Goal: Check status: Check status

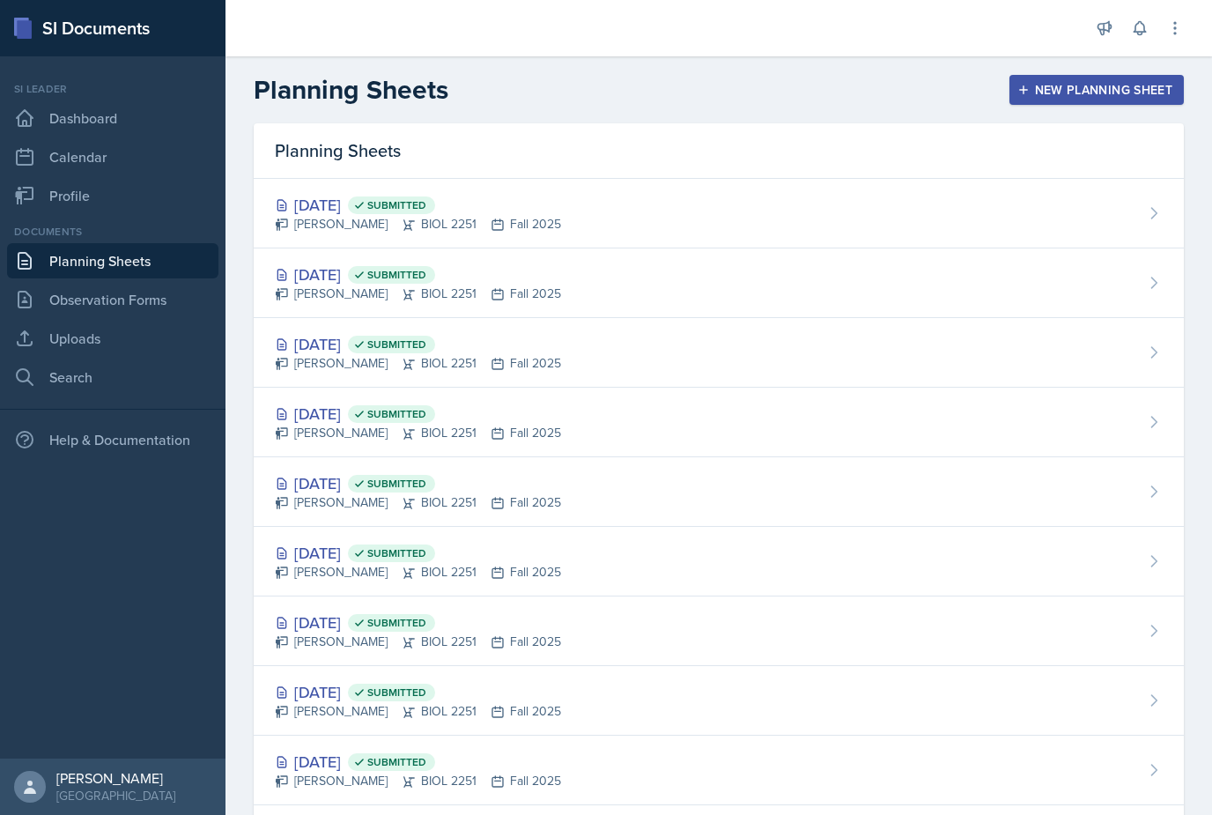
click at [322, 332] on div "Sep 23rd, 2025 Submitted" at bounding box center [418, 344] width 286 height 24
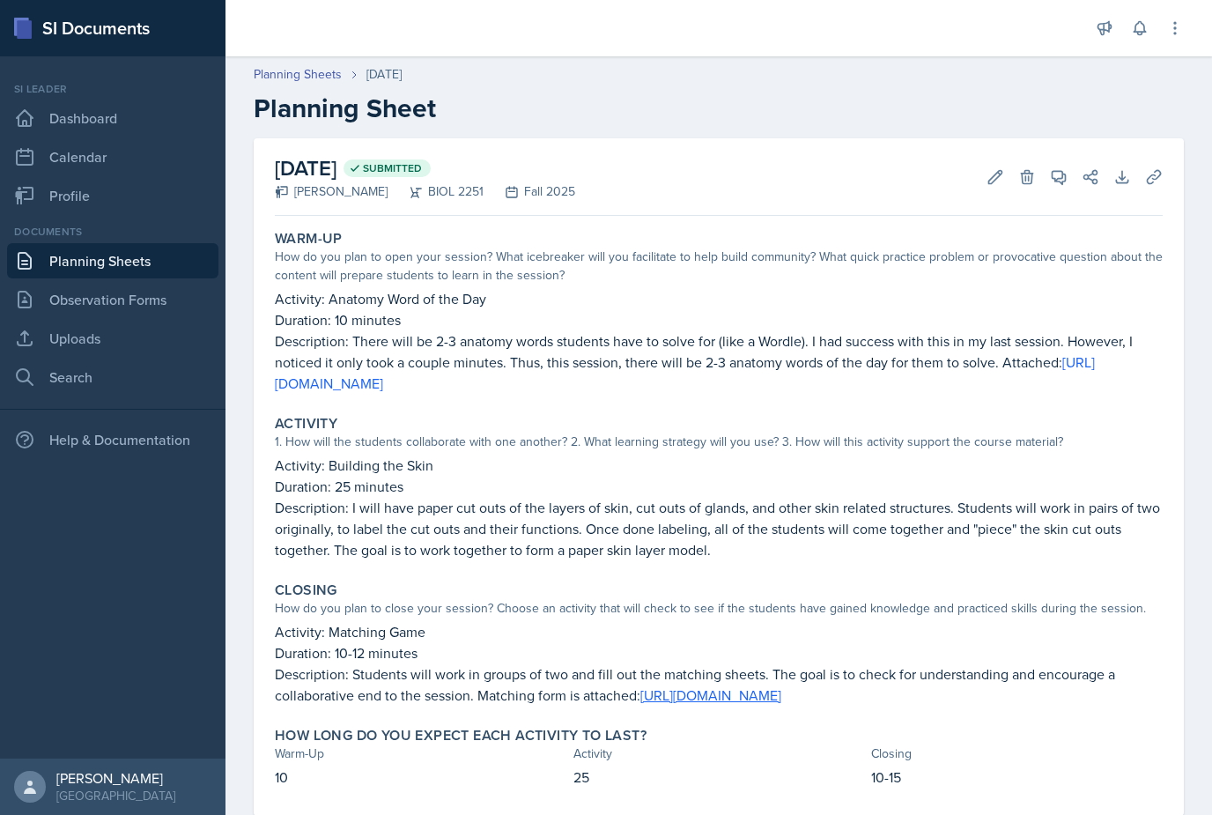
click at [67, 257] on link "Planning Sheets" at bounding box center [112, 260] width 211 height 35
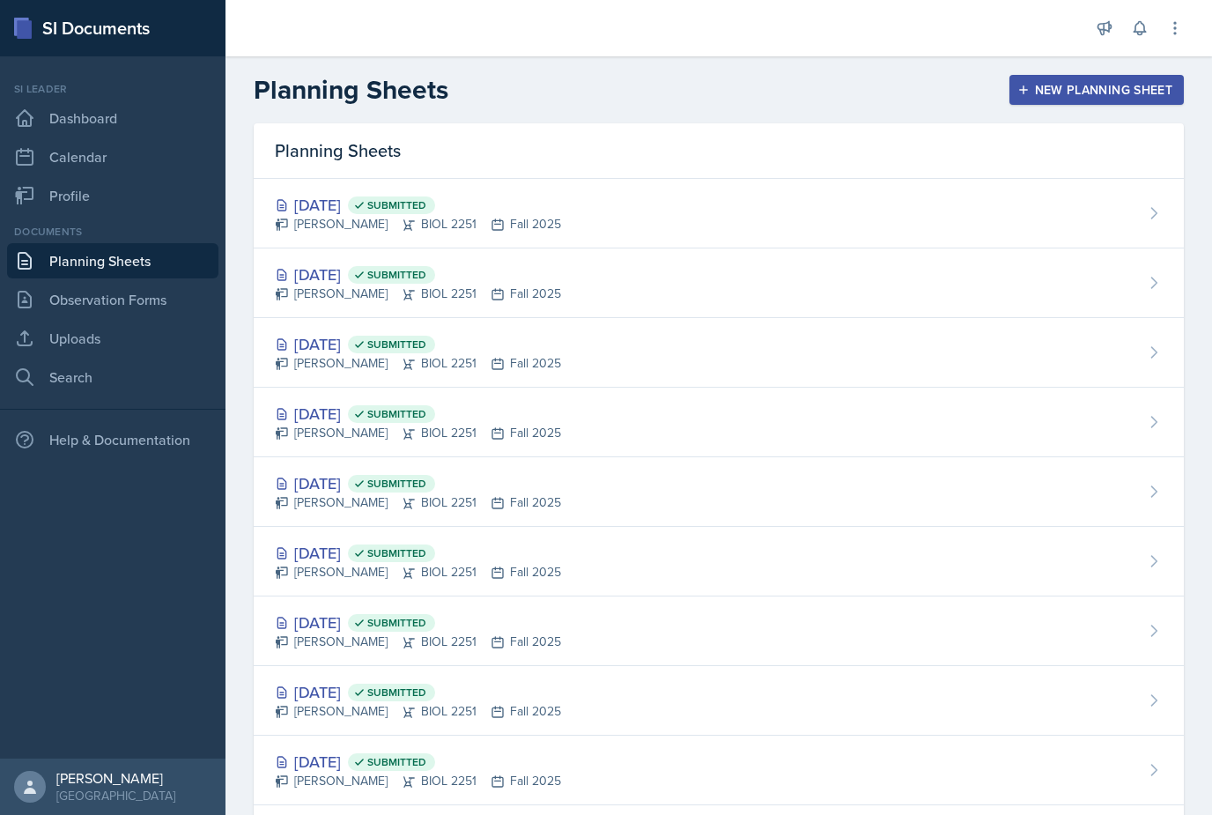
click at [353, 291] on div "Makenzie Westra BIOL 2251 Fall 2025" at bounding box center [418, 294] width 286 height 19
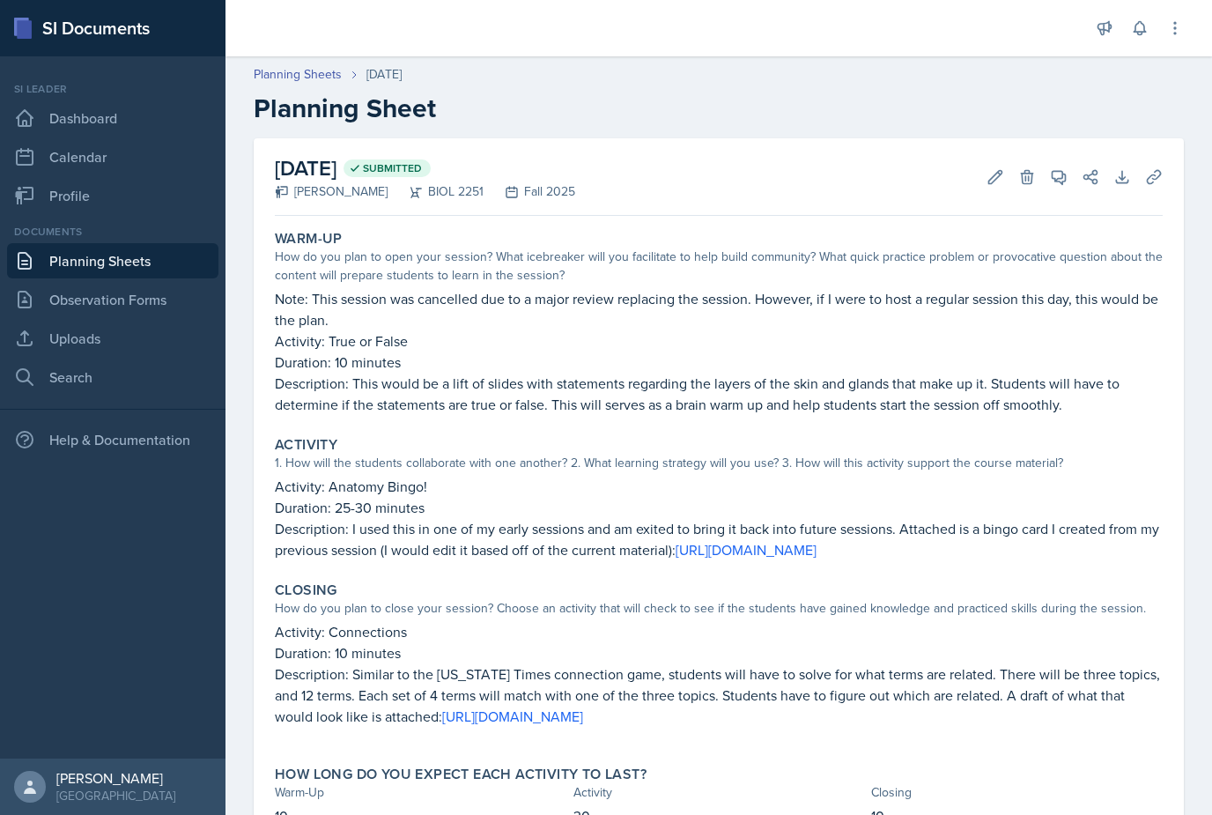
click at [59, 273] on link "Planning Sheets" at bounding box center [112, 260] width 211 height 35
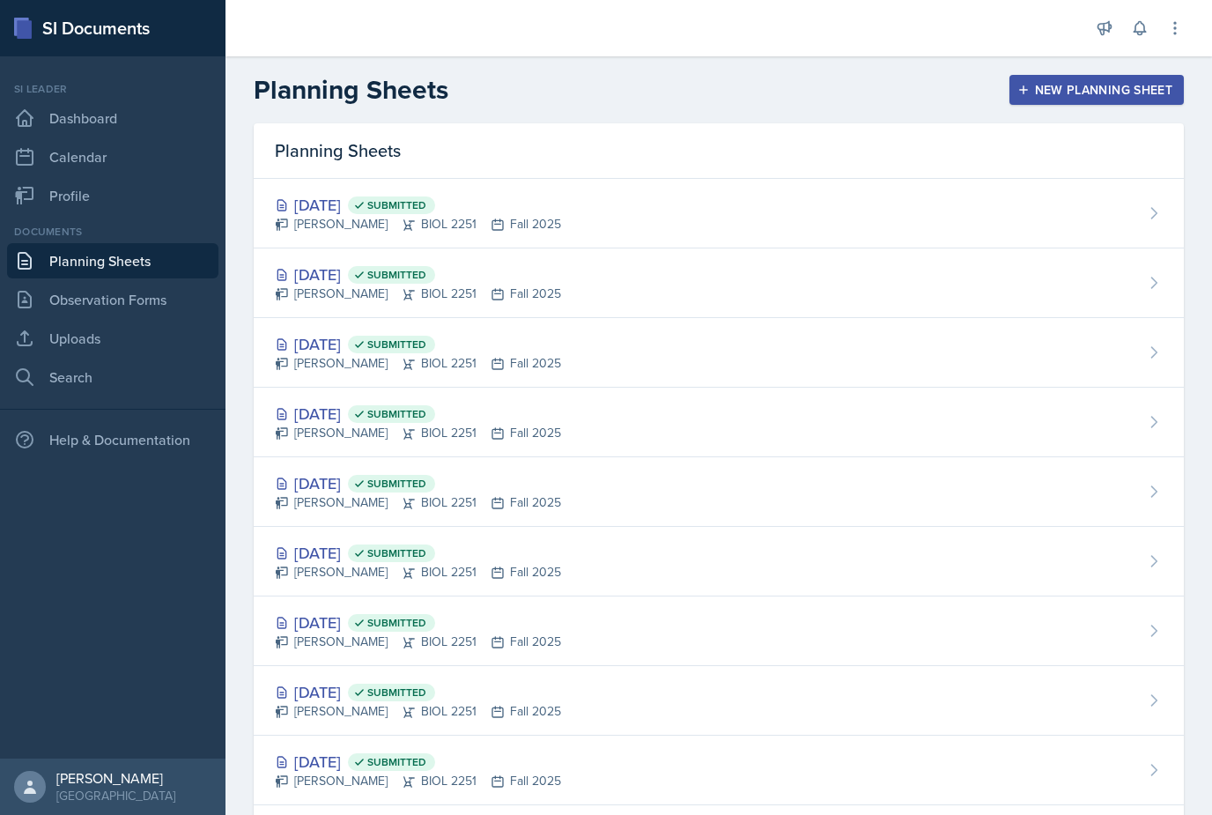
click at [192, 631] on nav "Si leader Dashboard Calendar Profile Documents Planning Sheets Observation Form…" at bounding box center [113, 407] width 226 height 702
click at [42, 245] on link "Planning Sheets" at bounding box center [112, 260] width 211 height 35
click at [48, 261] on link "Planning Sheets" at bounding box center [112, 260] width 211 height 35
click at [61, 264] on link "Planning Sheets" at bounding box center [112, 260] width 211 height 35
click at [30, 114] on icon at bounding box center [24, 118] width 21 height 21
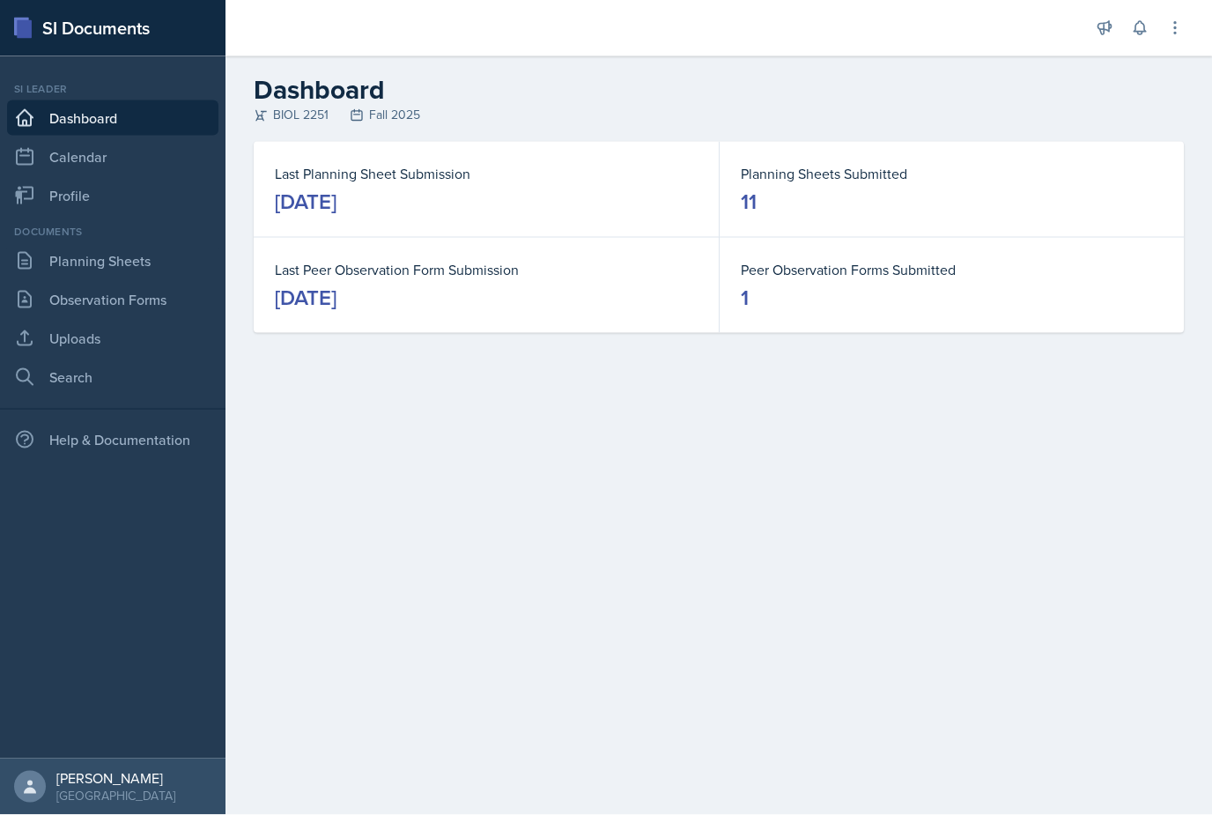
scroll to position [20, 0]
click at [29, 250] on icon at bounding box center [24, 260] width 21 height 21
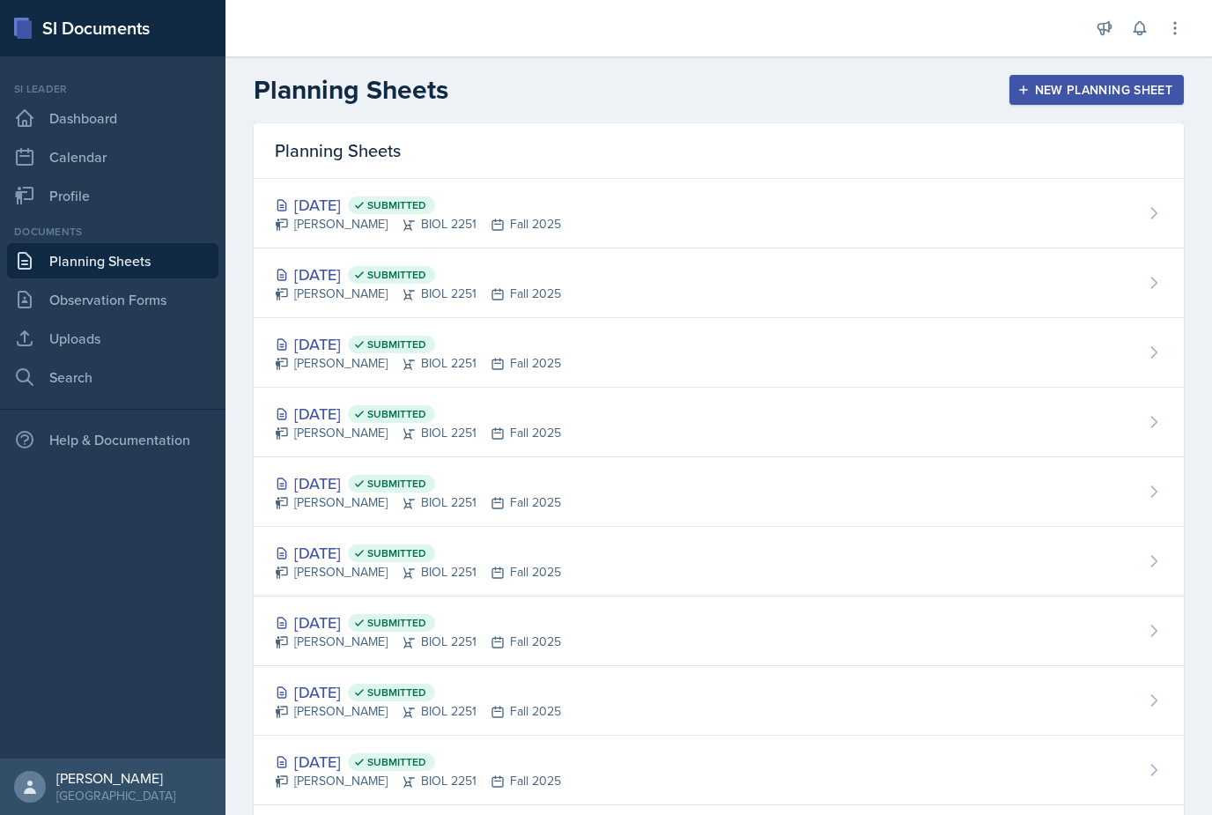
click at [345, 413] on div "Sep 18th, 2025 Submitted" at bounding box center [418, 414] width 286 height 24
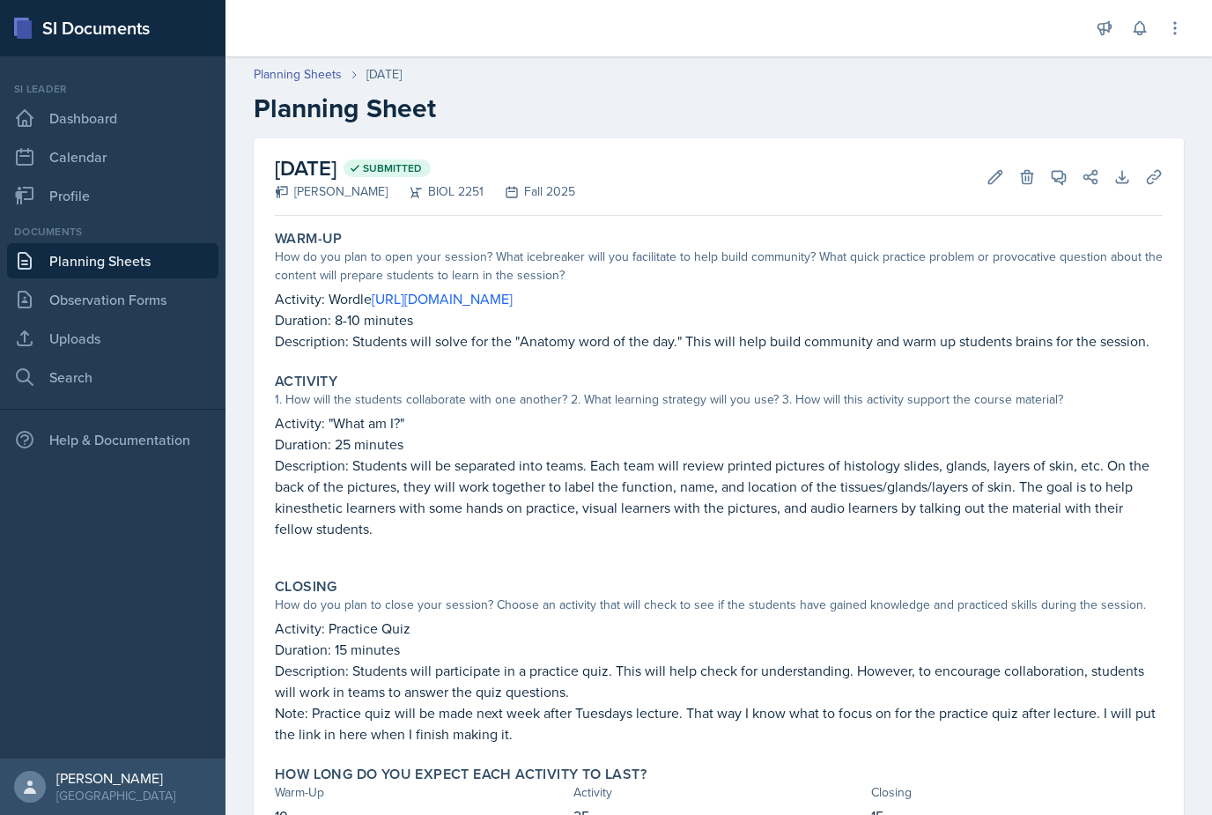
click at [1163, 172] on button "Uploads" at bounding box center [1154, 177] width 32 height 32
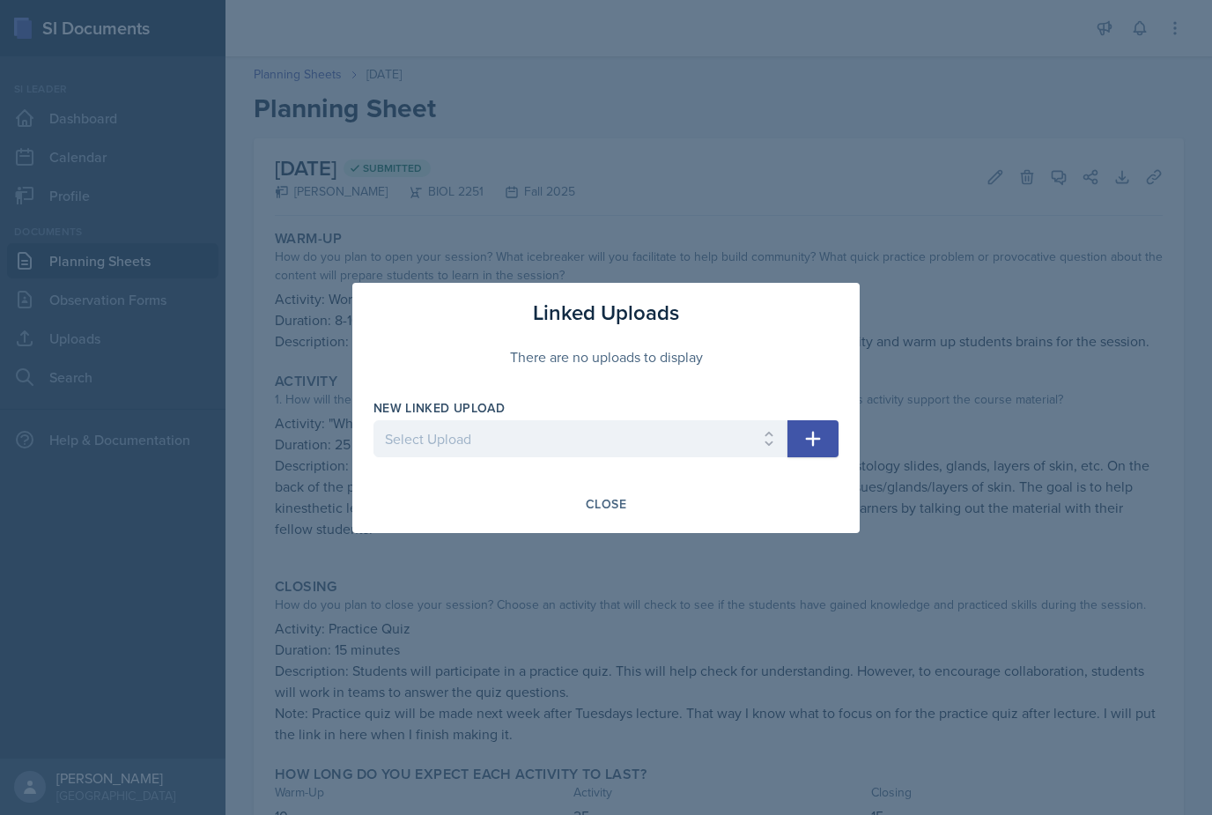
click at [235, 321] on div at bounding box center [606, 407] width 1212 height 815
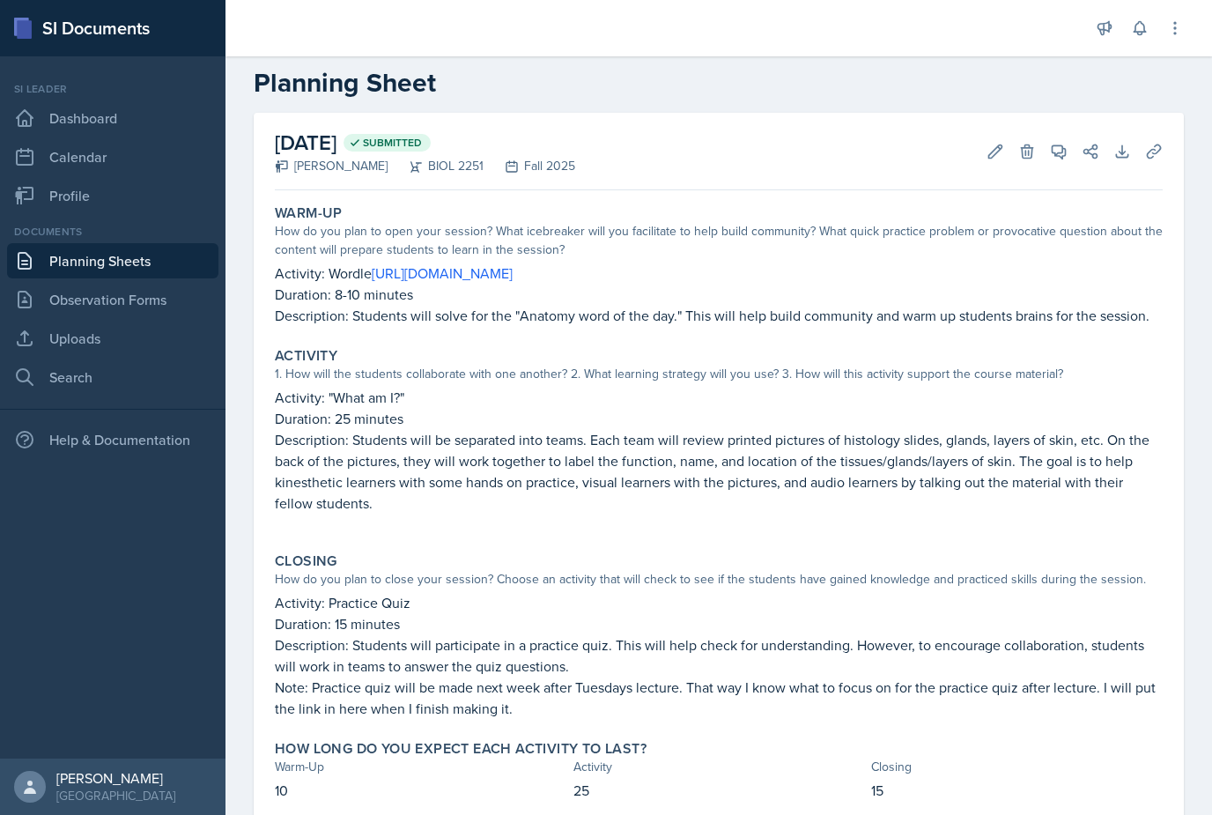
scroll to position [56, 0]
click at [94, 243] on link "Planning Sheets" at bounding box center [112, 260] width 211 height 35
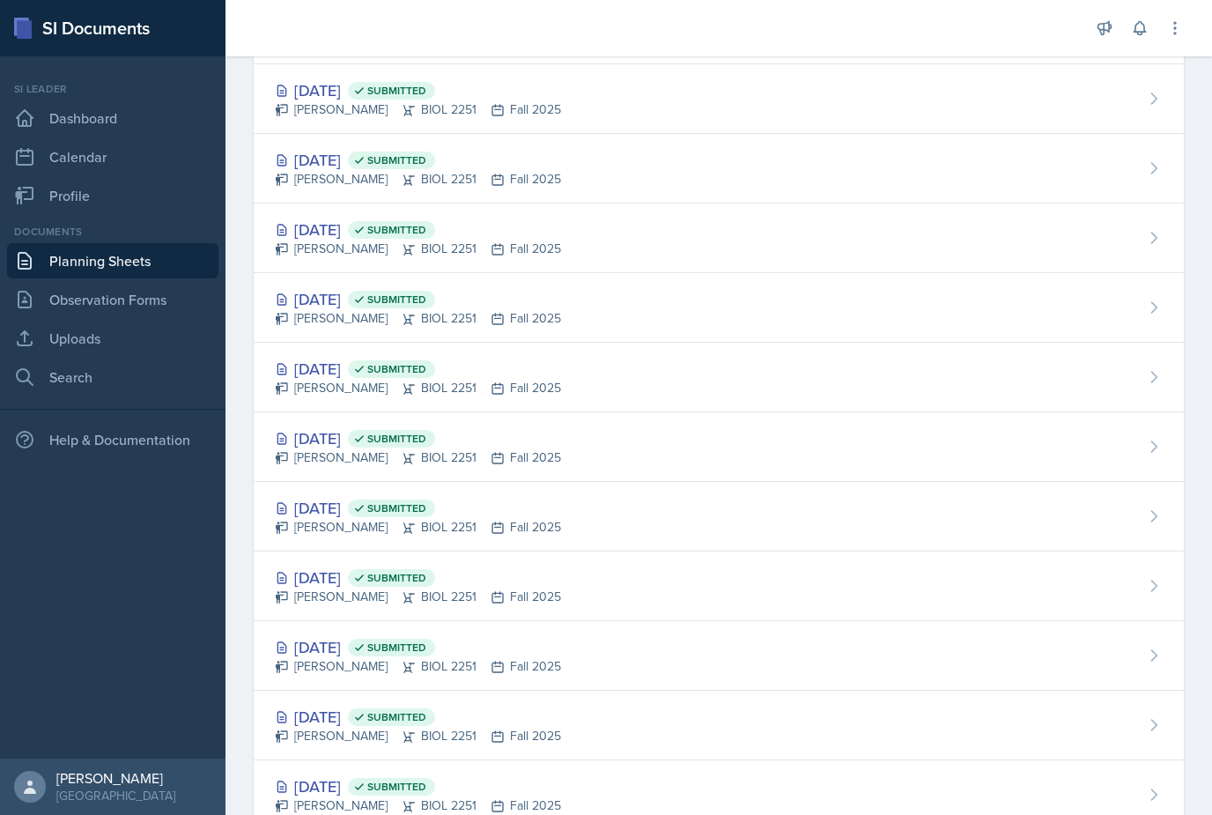
scroll to position [56, 0]
click at [323, 705] on div "Aug 26th, 2025 Submitted" at bounding box center [418, 717] width 286 height 24
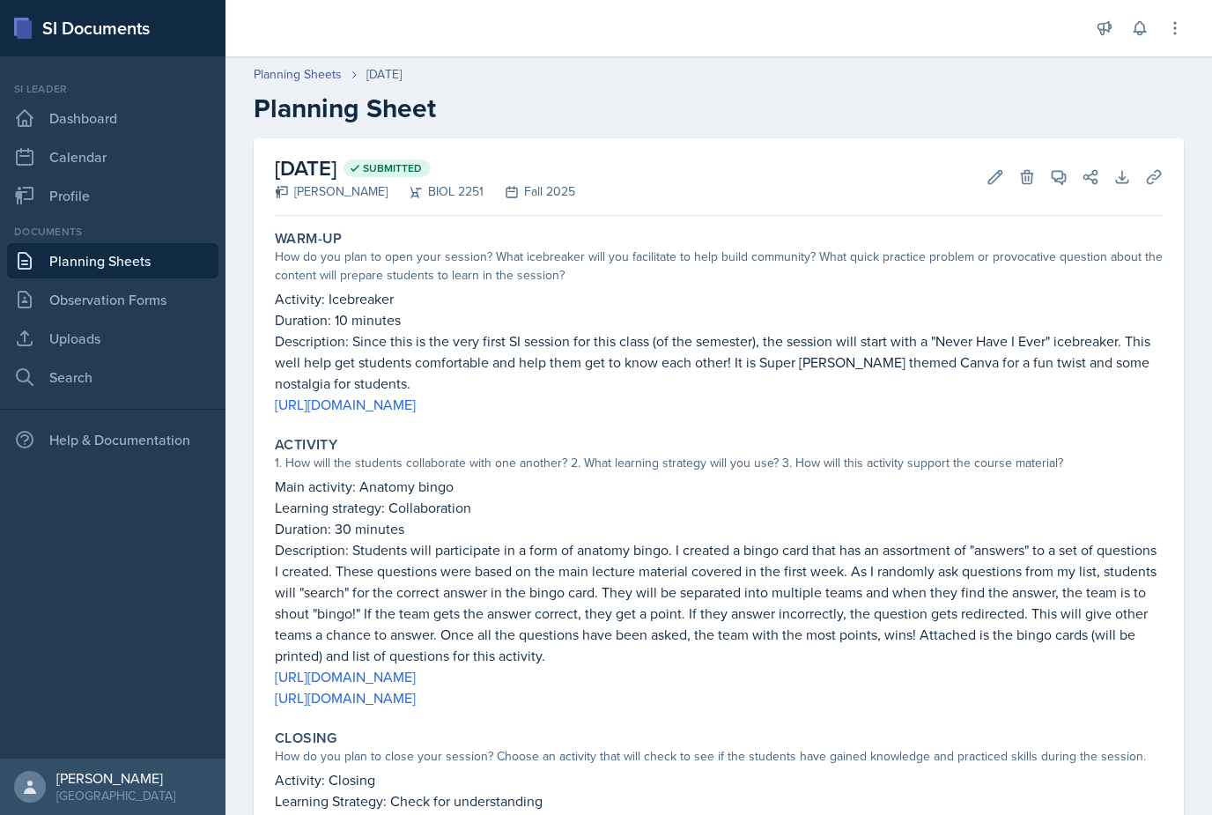
click at [1071, 172] on button "View Comments" at bounding box center [1059, 177] width 32 height 32
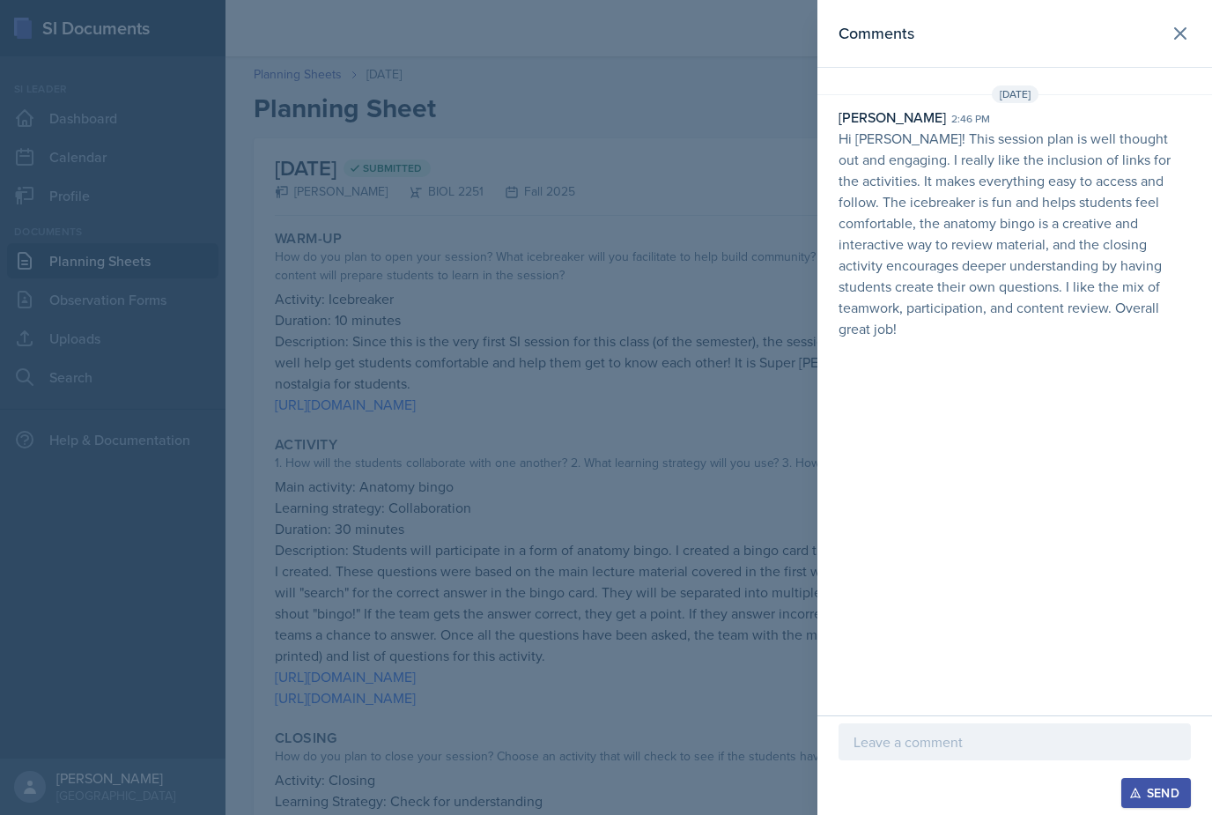
click at [483, 525] on div at bounding box center [606, 407] width 1212 height 815
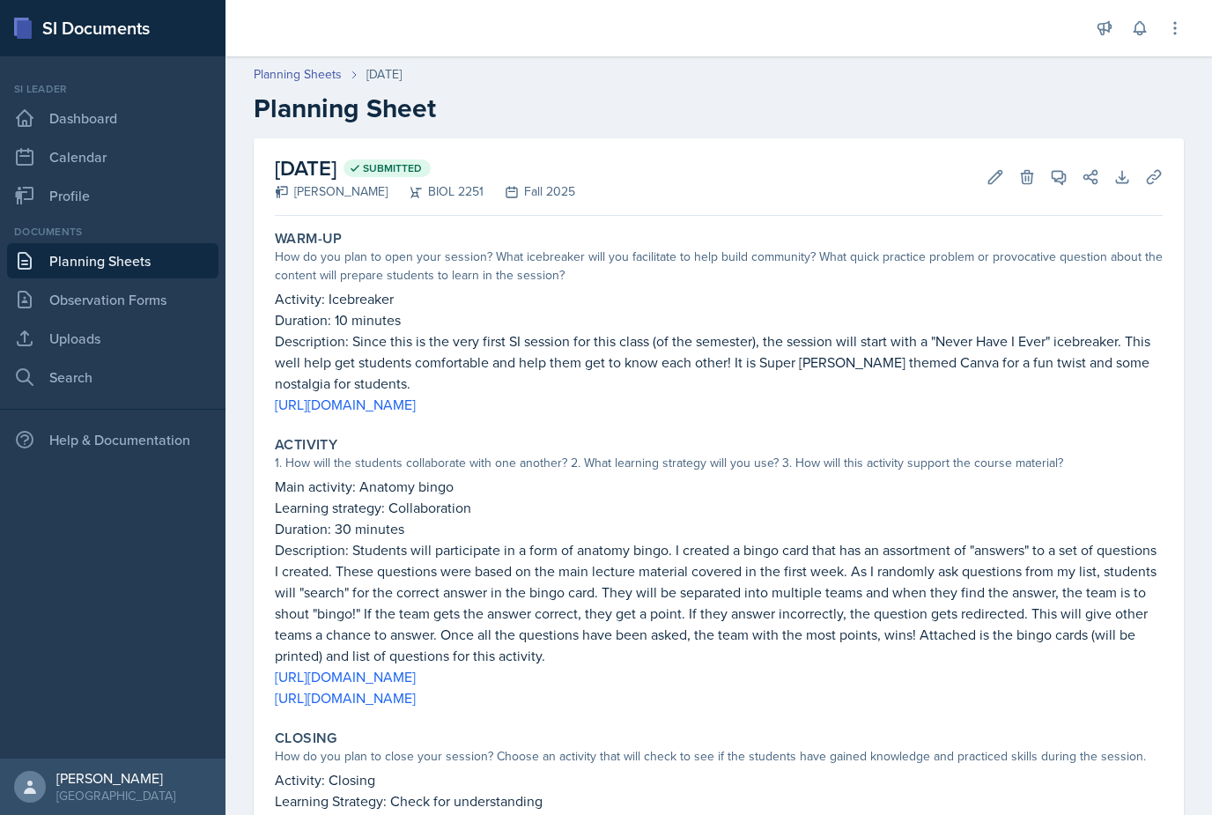
click at [48, 248] on link "Planning Sheets" at bounding box center [112, 260] width 211 height 35
